Goal: Navigation & Orientation: Find specific page/section

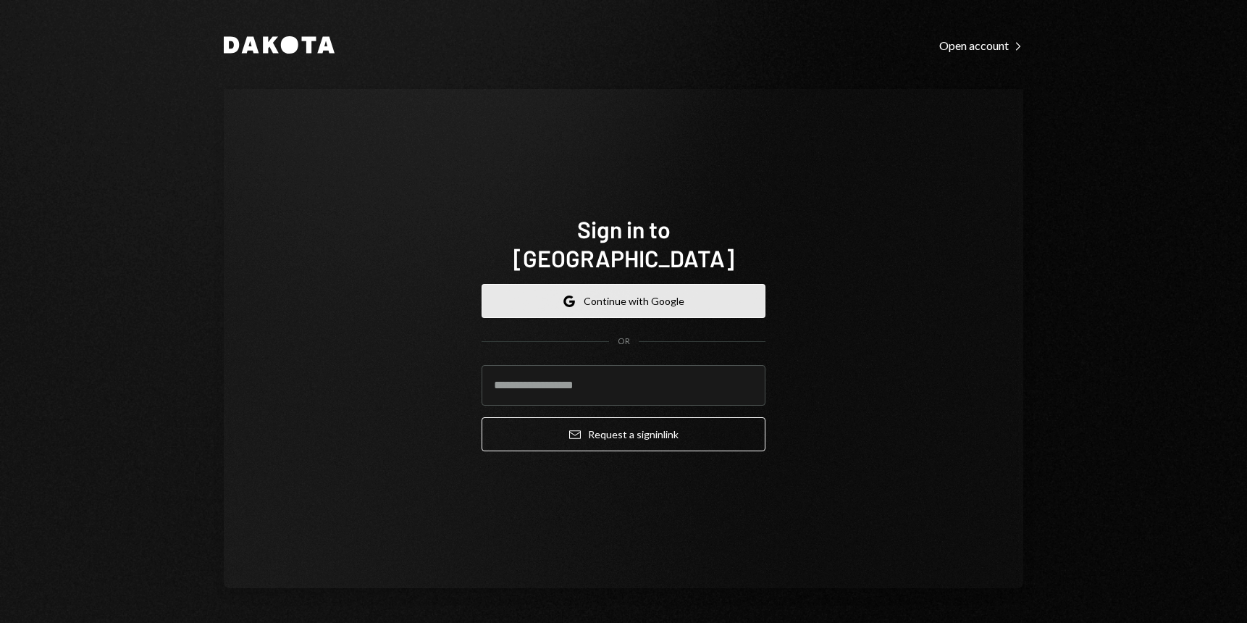
click at [586, 294] on button "Google Continue with Google" at bounding box center [623, 301] width 284 height 34
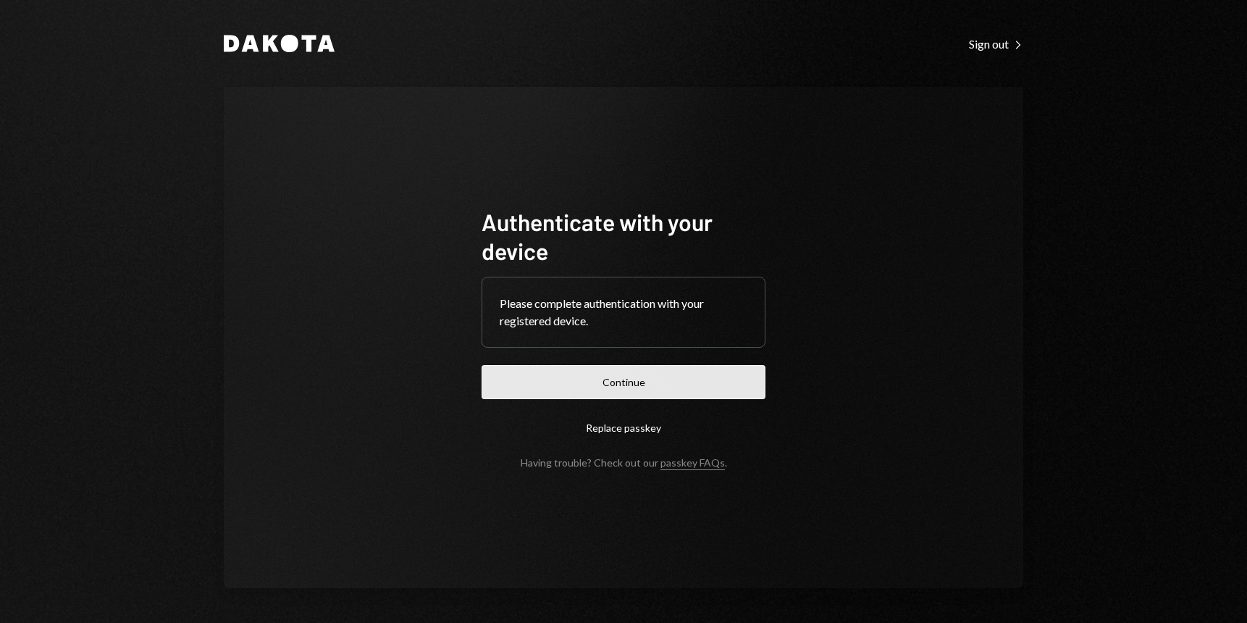
click at [604, 380] on button "Continue" at bounding box center [623, 382] width 284 height 34
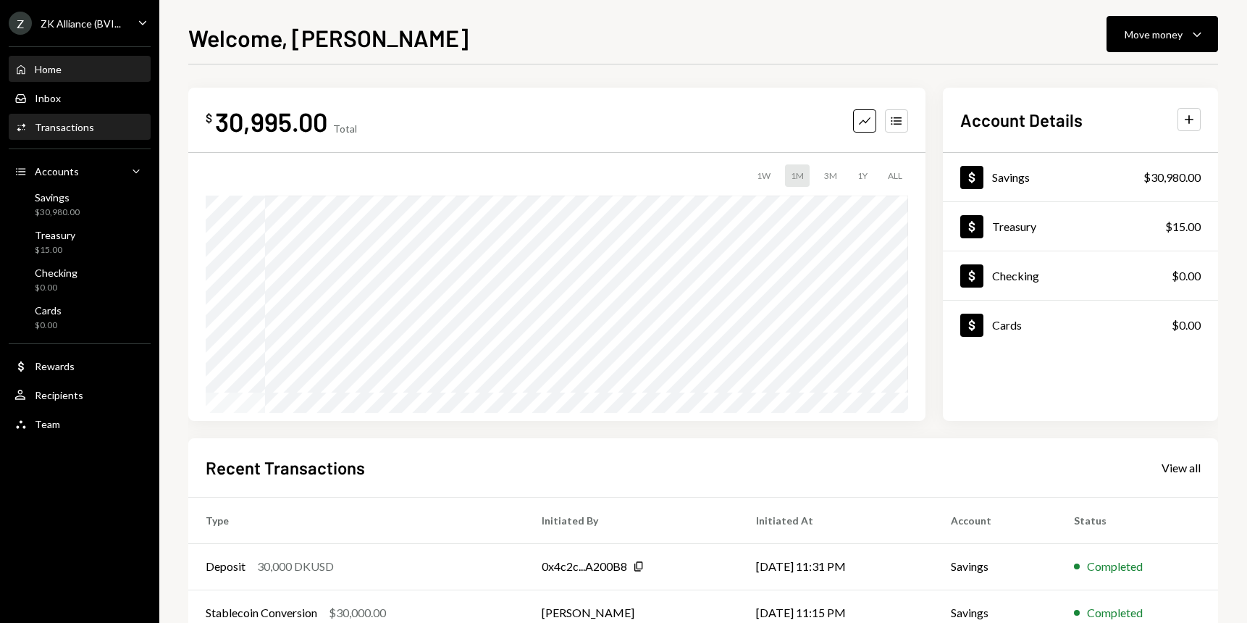
click at [64, 122] on div "Transactions" at bounding box center [64, 127] width 59 height 12
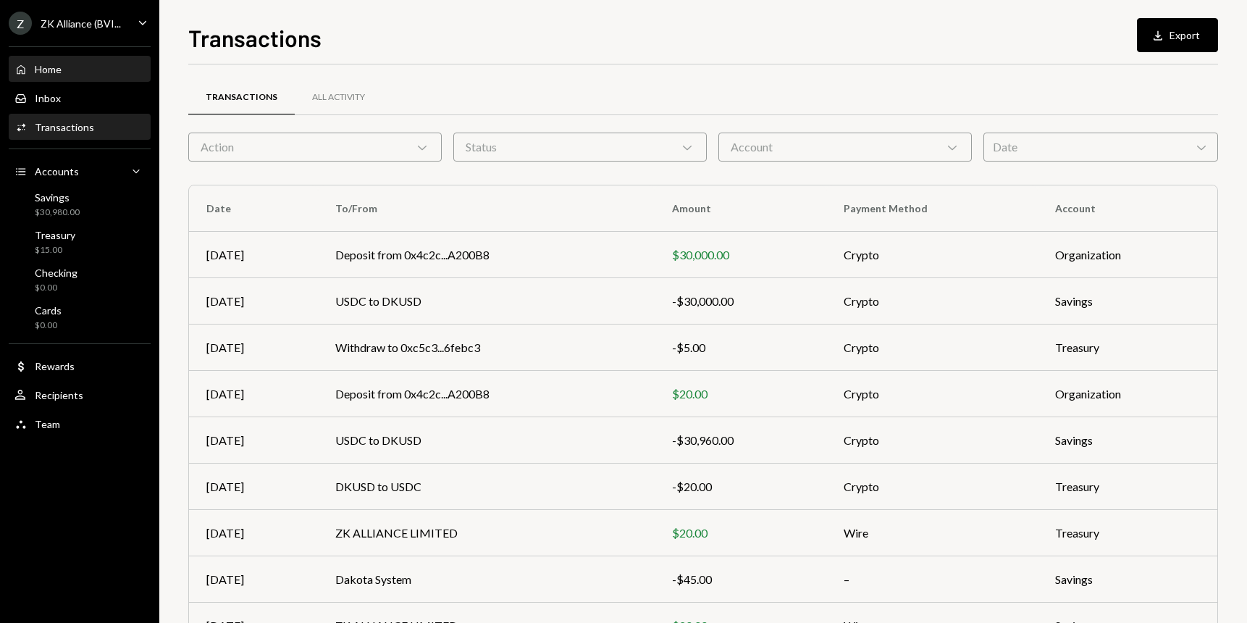
click at [56, 72] on div "Home" at bounding box center [48, 69] width 27 height 12
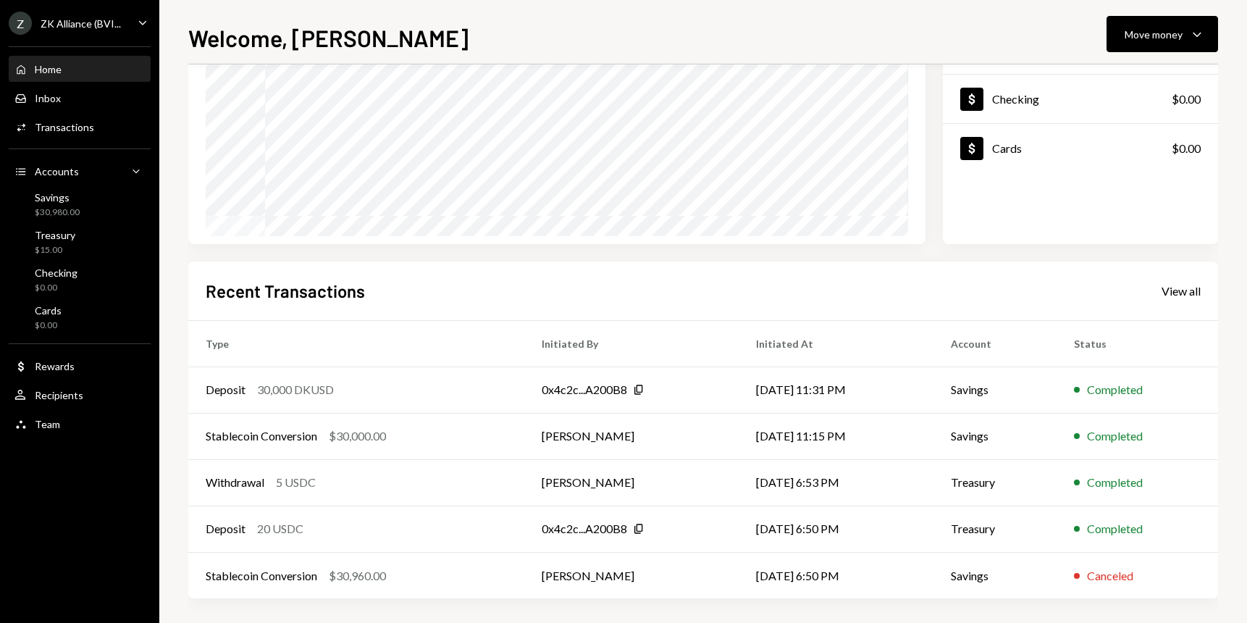
scroll to position [181, 0]
